Goal: Task Accomplishment & Management: Use online tool/utility

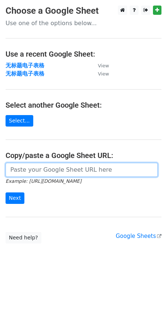
click at [21, 165] on input "url" at bounding box center [82, 170] width 153 height 14
paste input "[URL][DOMAIN_NAME]"
drag, startPoint x: 141, startPoint y: 173, endPoint x: -7, endPoint y: 173, distance: 148.5
click at [0, 173] on html "Choose a Google Sheet Use one of the options below... Use a recent Google Sheet…" at bounding box center [83, 158] width 167 height 316
type input "[URL][DOMAIN_NAME]"
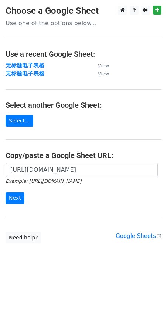
click at [108, 122] on main "Choose a Google Sheet Use one of the options below... Use a recent Google Sheet…" at bounding box center [83, 125] width 167 height 238
click at [19, 197] on input "Next" at bounding box center [15, 198] width 19 height 11
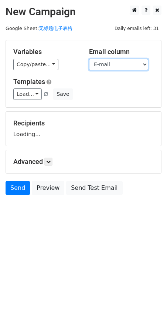
click at [143, 61] on select "First Name E-mail" at bounding box center [118, 64] width 59 height 11
click at [89, 59] on select "First Name E-mail" at bounding box center [118, 64] width 59 height 11
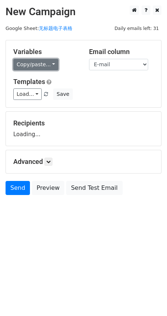
click at [55, 60] on link "Copy/paste..." at bounding box center [35, 64] width 45 height 11
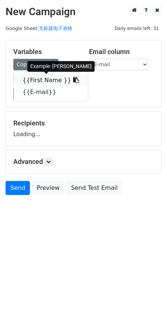
click at [58, 81] on link "{{First Name }}" at bounding box center [51, 80] width 74 height 12
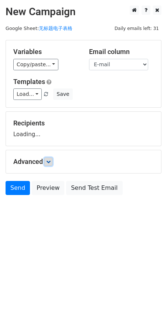
click at [50, 161] on icon at bounding box center [48, 162] width 4 height 4
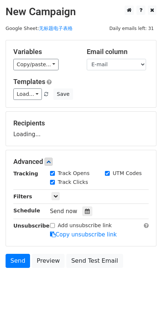
click at [92, 212] on div "Send now" at bounding box center [93, 212] width 87 height 10
click at [82, 212] on div at bounding box center [87, 212] width 10 height 10
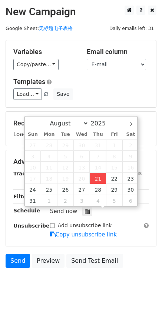
type input "2025-08-21 18:02"
type input "06"
type input "02"
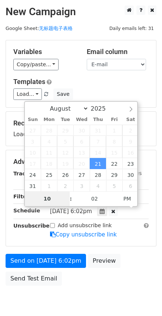
type input "10"
type input "2025-08-21 22:02"
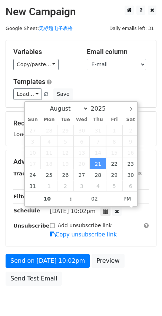
click at [121, 282] on div "Send on Aug 21 at 10:02pm Preview Send Test Email" at bounding box center [81, 272] width 162 height 36
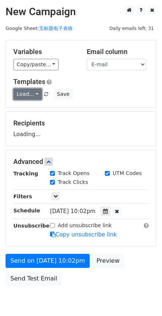
click at [31, 94] on link "Load..." at bounding box center [27, 93] width 29 height 11
click at [101, 94] on div "Load... No templates saved Save" at bounding box center [81, 93] width 146 height 11
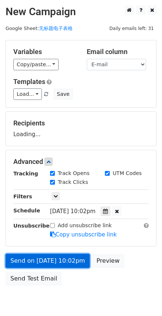
click at [61, 262] on link "Send on Aug 21 at 10:02pm" at bounding box center [48, 261] width 84 height 14
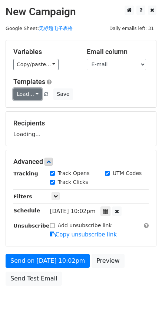
click at [34, 96] on link "Load..." at bounding box center [27, 93] width 29 height 11
click at [43, 106] on h6 "No templates saved" at bounding box center [48, 110] width 69 height 12
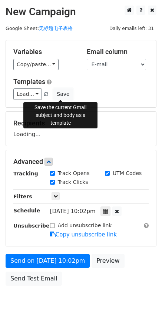
drag, startPoint x: 60, startPoint y: 93, endPoint x: 81, endPoint y: 175, distance: 85.1
click at [81, 175] on form "Variables Copy/paste... {{First Name }} {{E-mail}} Email column First Name E-ma…" at bounding box center [81, 165] width 151 height 250
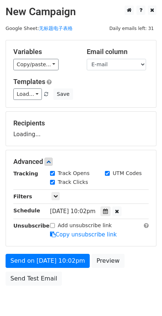
click at [74, 142] on div "Recipients Loading..." at bounding box center [81, 129] width 150 height 34
click at [72, 135] on div "Recipients Loading..." at bounding box center [80, 128] width 135 height 19
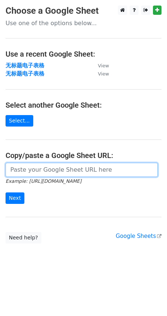
click at [38, 171] on input "url" at bounding box center [82, 170] width 153 height 14
paste input "https://docs.google.com/spreadsheets/d/1TTDKtAvnotZFsCvpPYMj7KQvzAu6LJFTjr9oBya…"
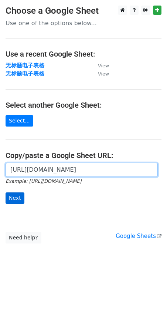
type input "https://docs.google.com/spreadsheets/d/1TTDKtAvnotZFsCvpPYMj7KQvzAu6LJFTjr9oBya…"
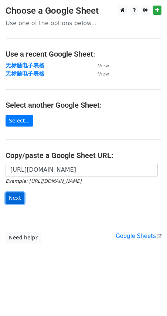
scroll to position [0, 0]
click at [12, 196] on input "Next" at bounding box center [15, 198] width 19 height 11
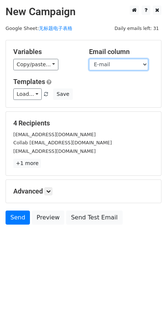
click at [140, 66] on select "First Name E-mail" at bounding box center [118, 64] width 59 height 11
click at [89, 59] on select "First Name E-mail" at bounding box center [118, 64] width 59 height 11
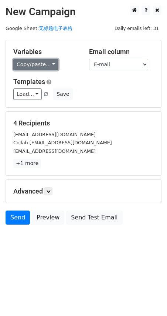
click at [54, 63] on link "Copy/paste..." at bounding box center [35, 64] width 45 height 11
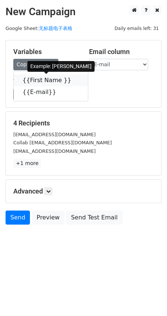
click at [50, 82] on link "{{First Name }}" at bounding box center [51, 80] width 74 height 12
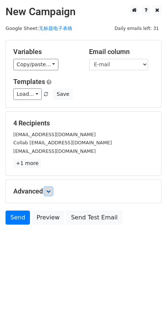
click at [51, 191] on icon at bounding box center [48, 191] width 4 height 4
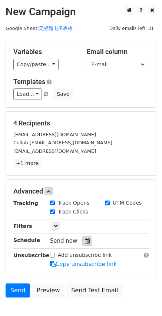
click at [85, 242] on icon at bounding box center [87, 240] width 5 height 5
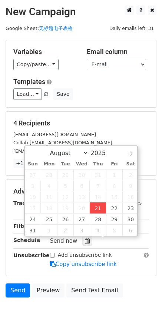
type input "2025-08-21 18:04"
type input "06"
type input "04"
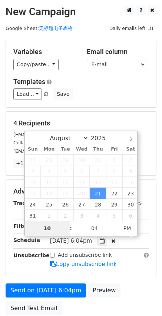
type input "10"
type input "2025-08-21 22:04"
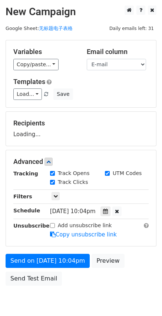
click at [54, 289] on div "Send on Aug 21 at 10:04pm Preview Send Test Email" at bounding box center [81, 272] width 162 height 36
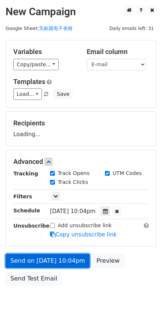
click at [74, 263] on link "Send on Aug 21 at 10:04pm" at bounding box center [48, 261] width 84 height 14
